Goal: Information Seeking & Learning: Learn about a topic

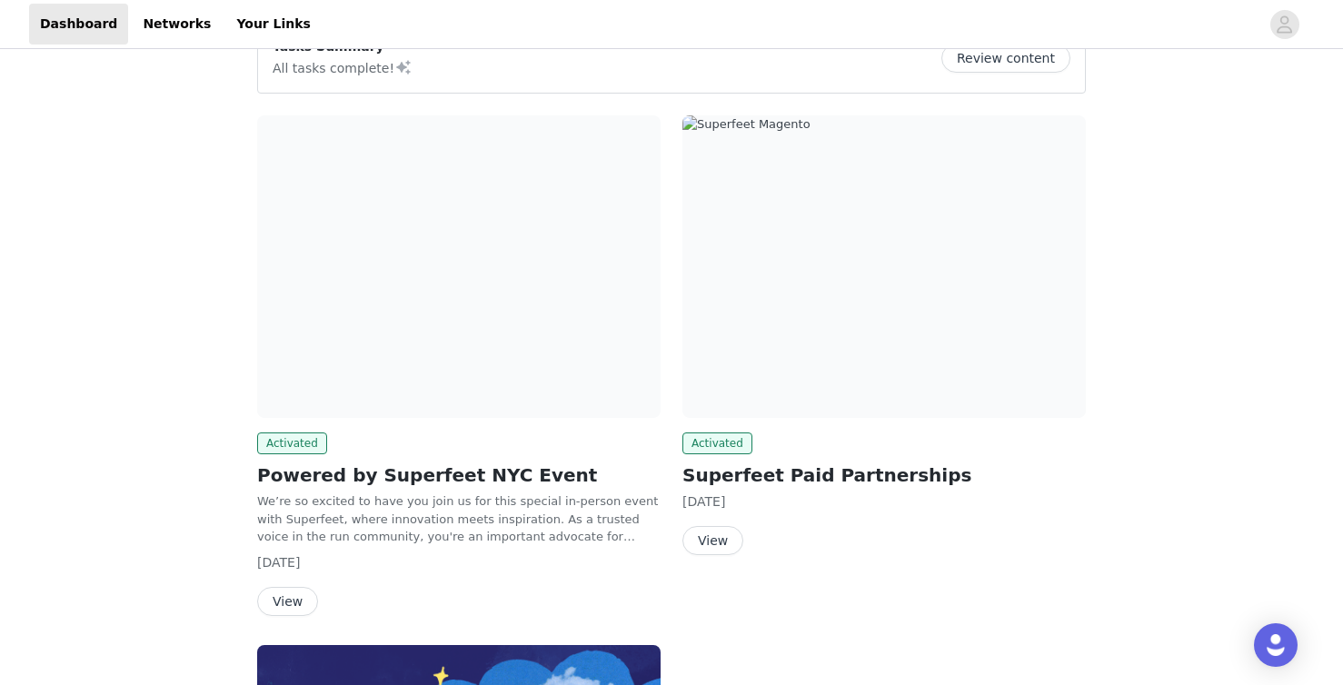
scroll to position [258, 0]
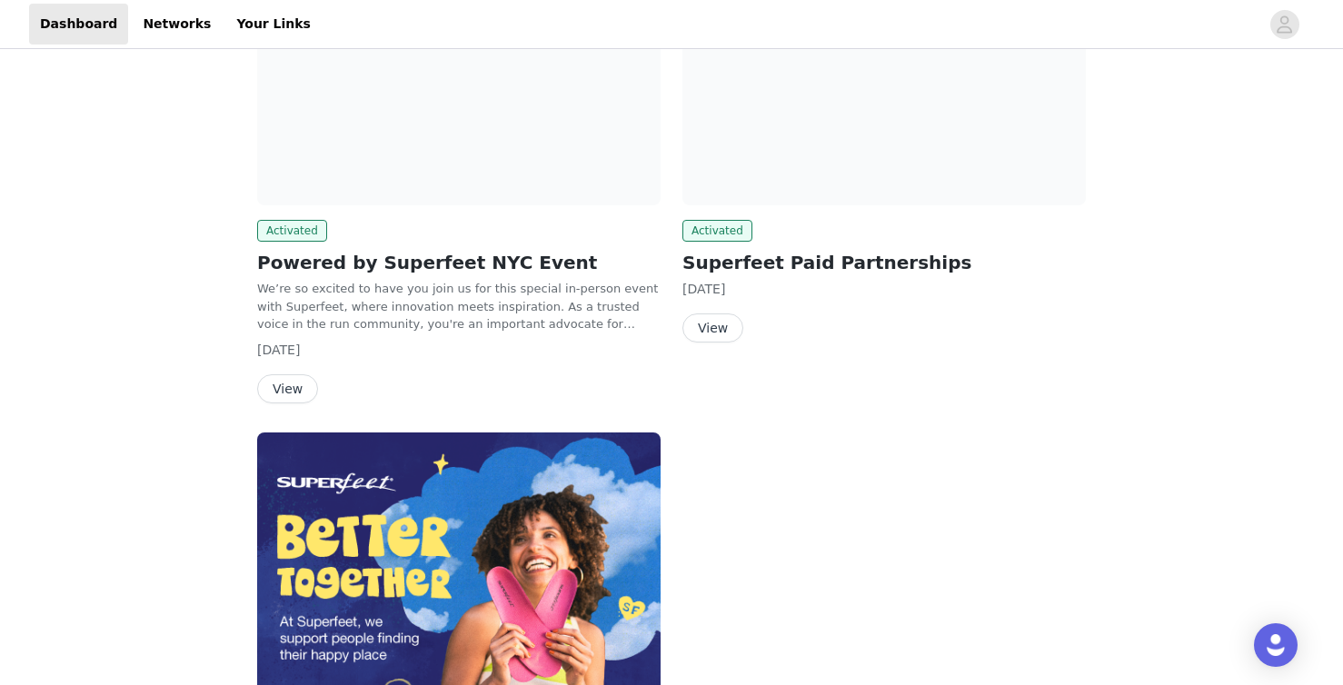
click at [301, 390] on button "View" at bounding box center [287, 388] width 61 height 29
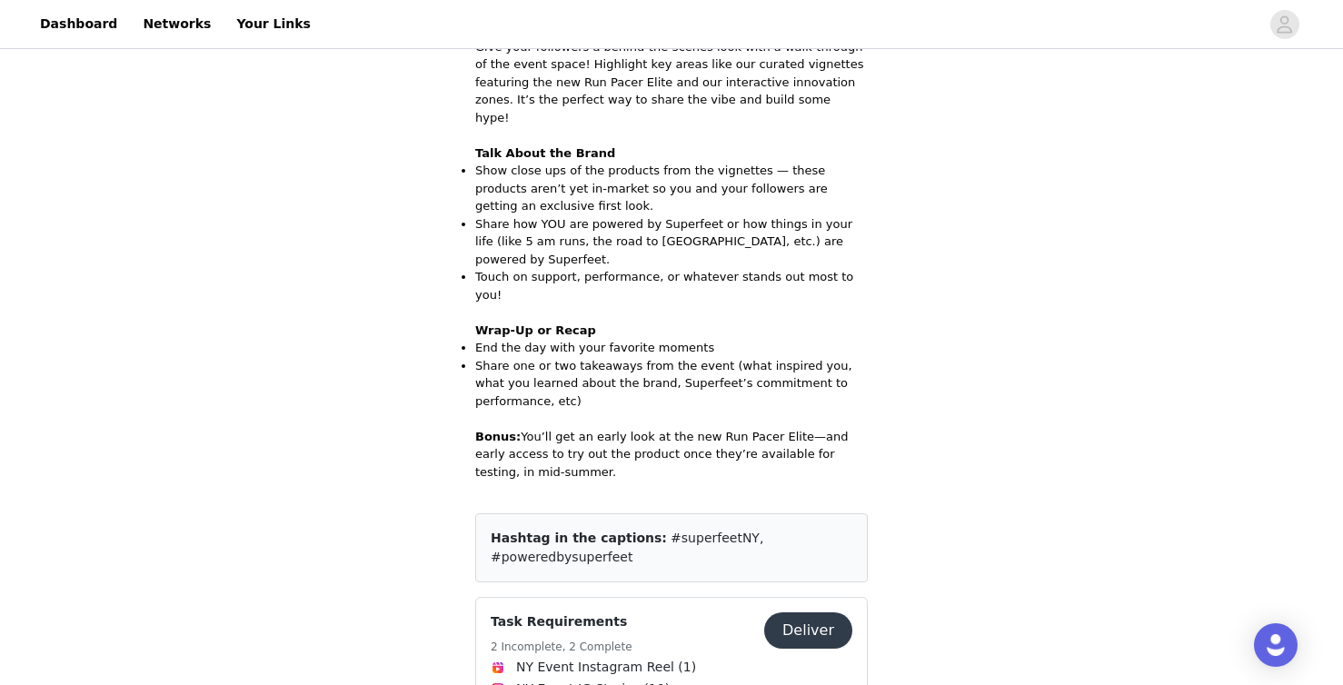
scroll to position [824, 0]
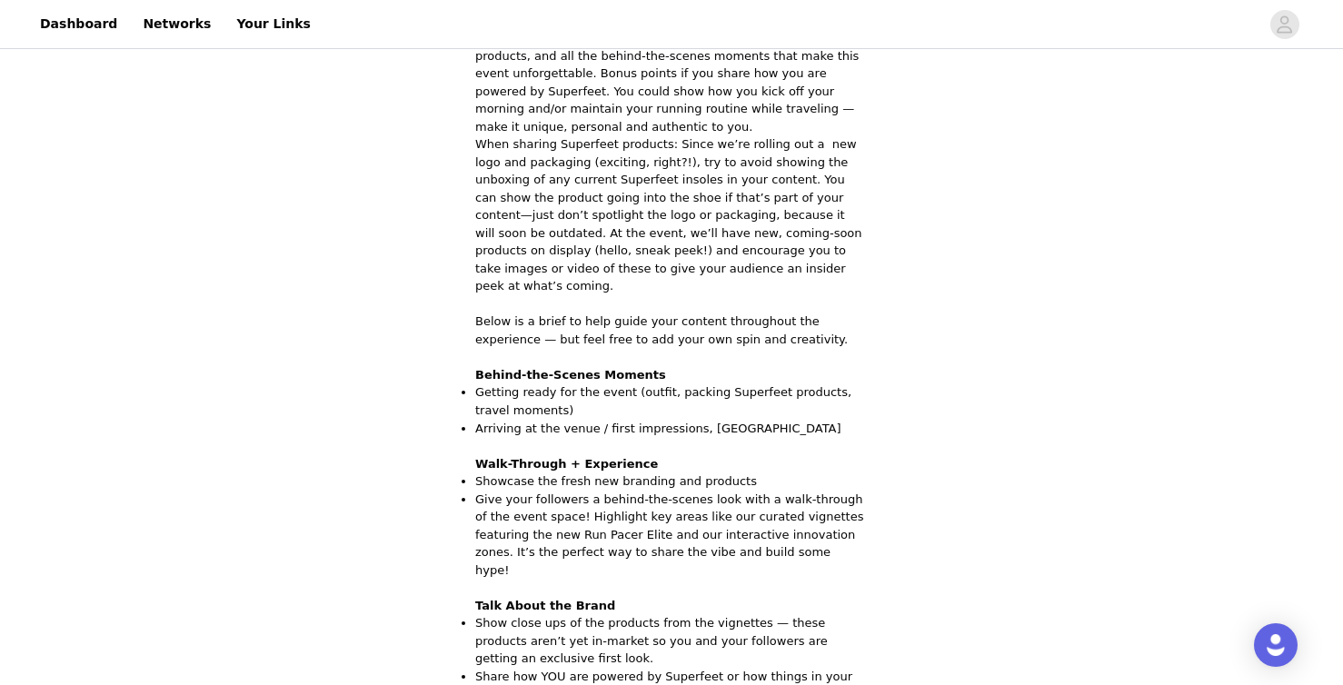
scroll to position [766, 0]
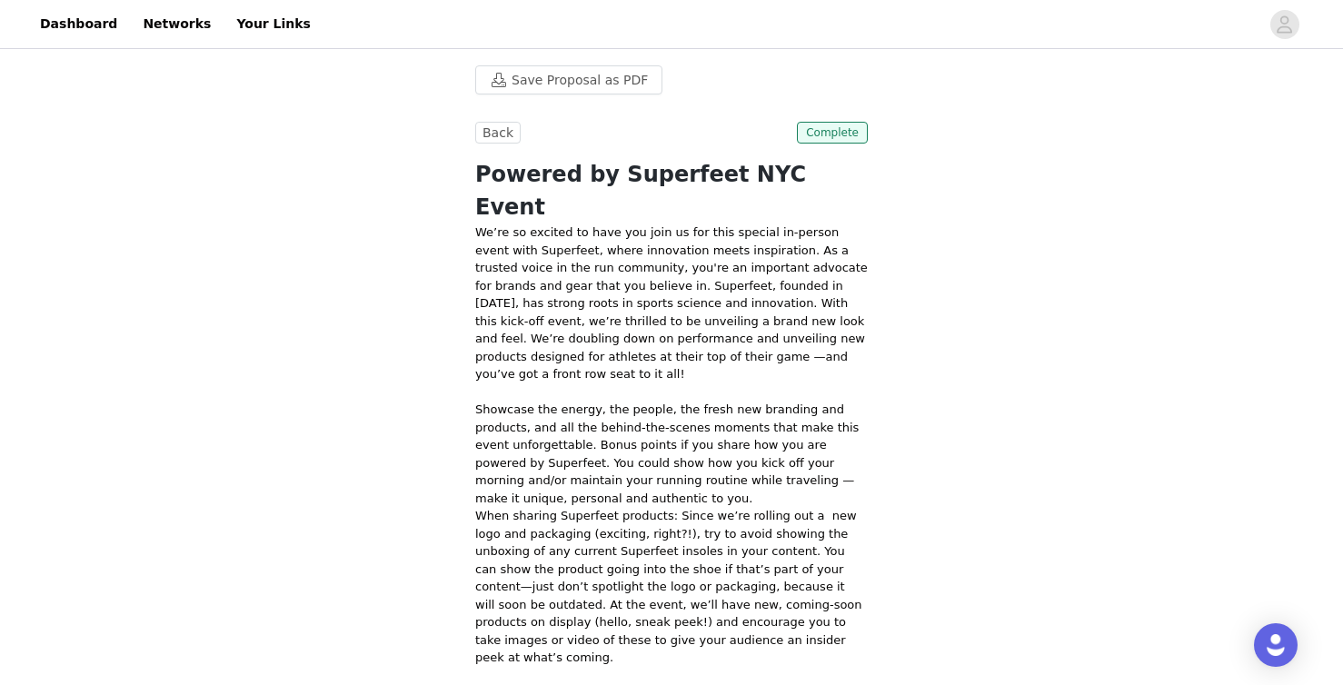
scroll to position [394, 0]
